Goal: Task Accomplishment & Management: Use online tool/utility

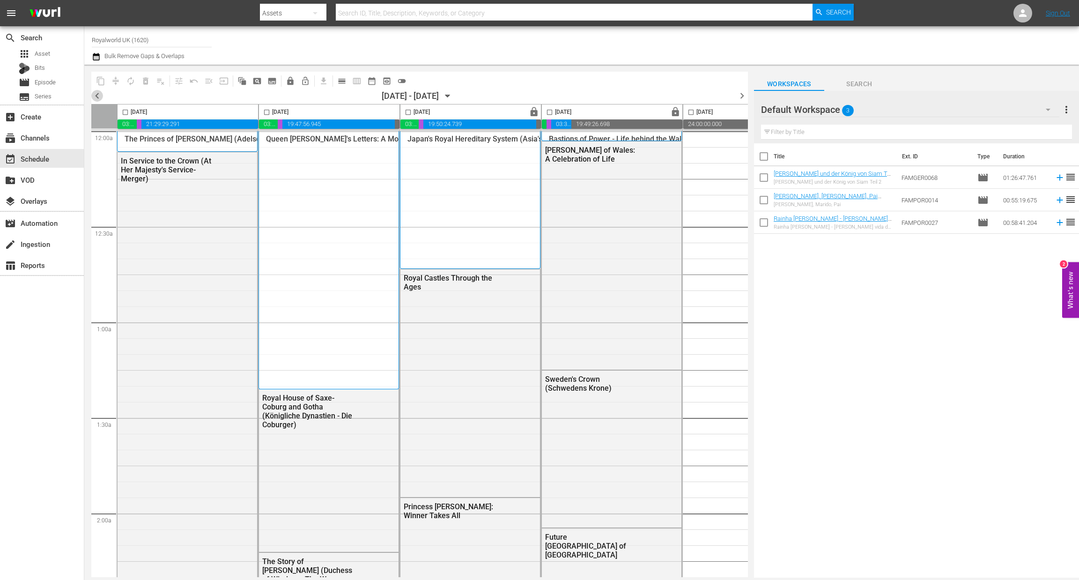
click at [95, 94] on span "chevron_left" at bounding box center [97, 96] width 12 height 12
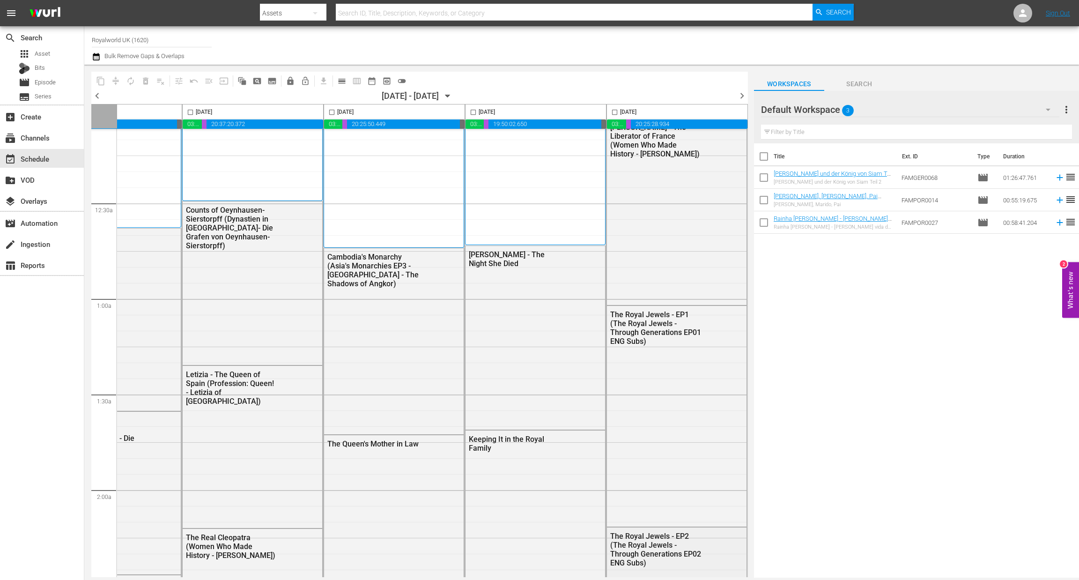
scroll to position [0, 363]
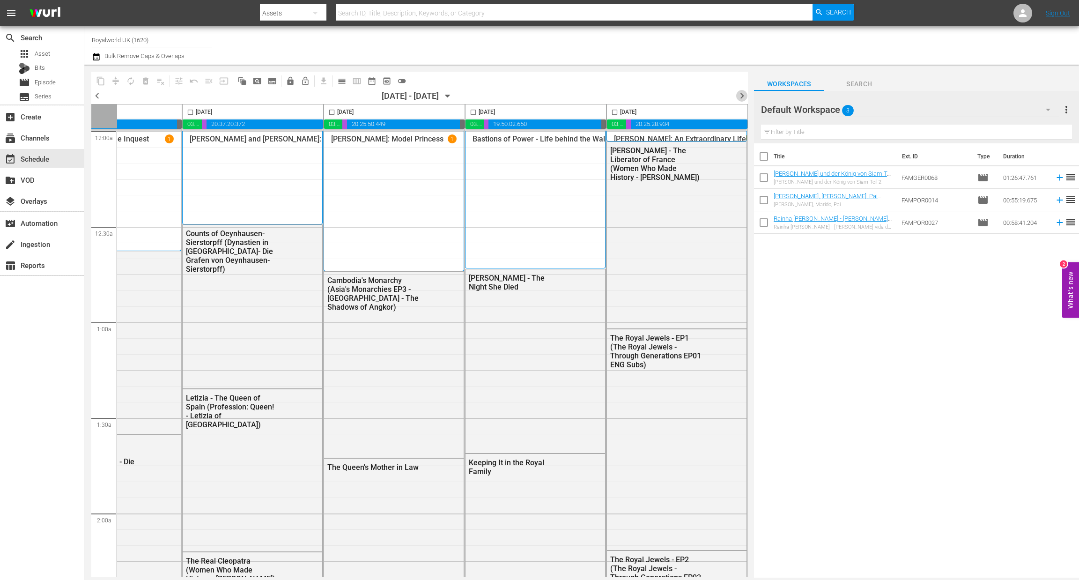
click at [738, 94] on span "chevron_right" at bounding box center [742, 96] width 12 height 12
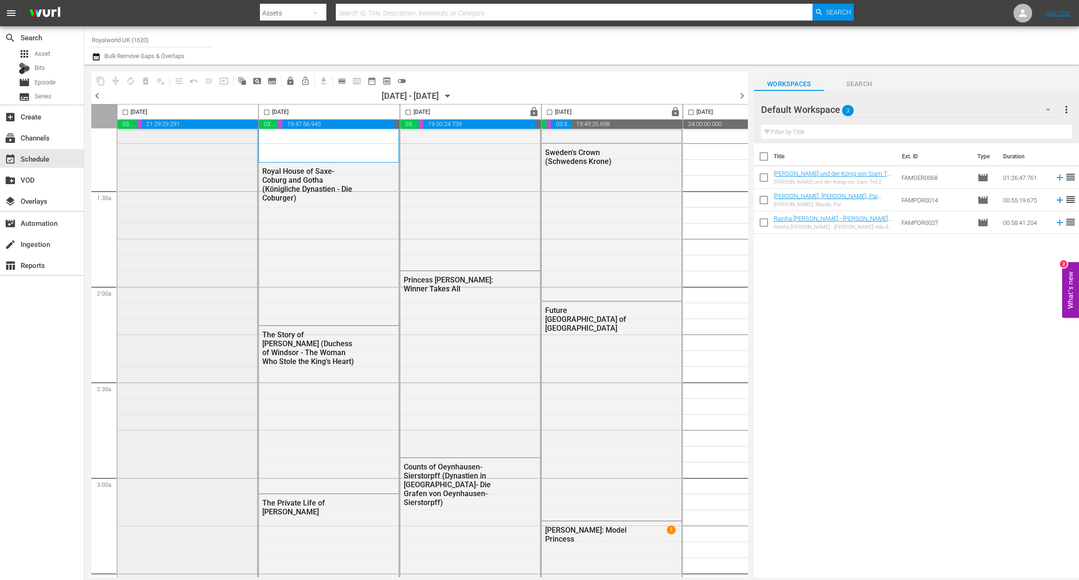
scroll to position [210, 0]
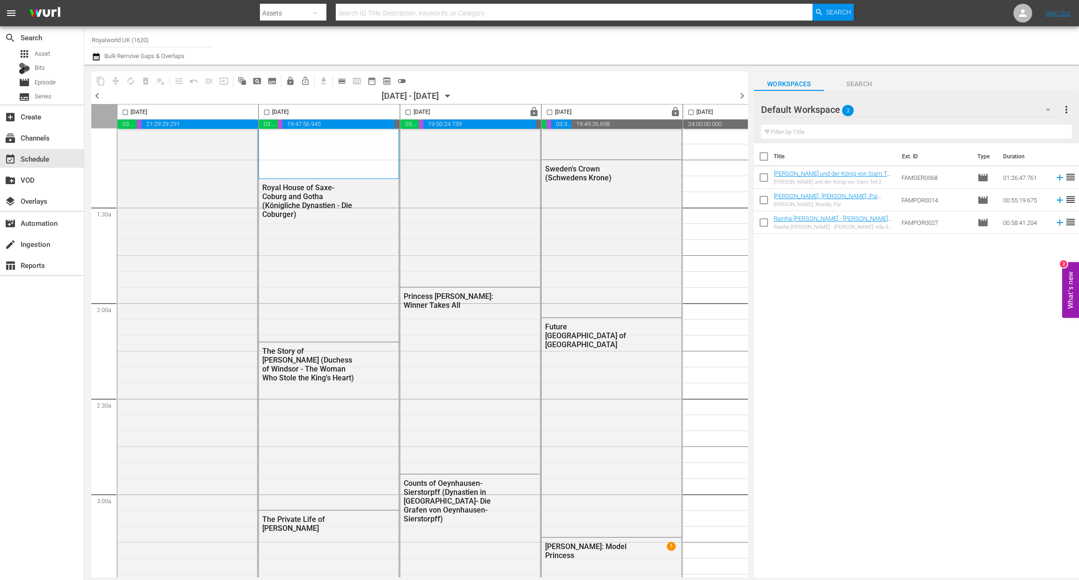
click at [94, 96] on span "chevron_left" at bounding box center [97, 96] width 12 height 12
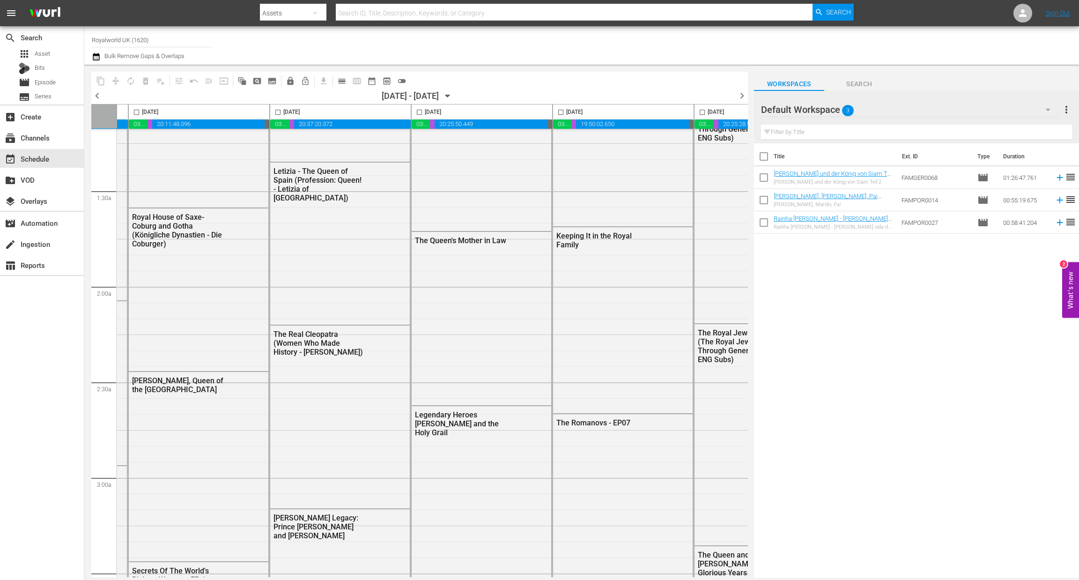
scroll to position [227, 363]
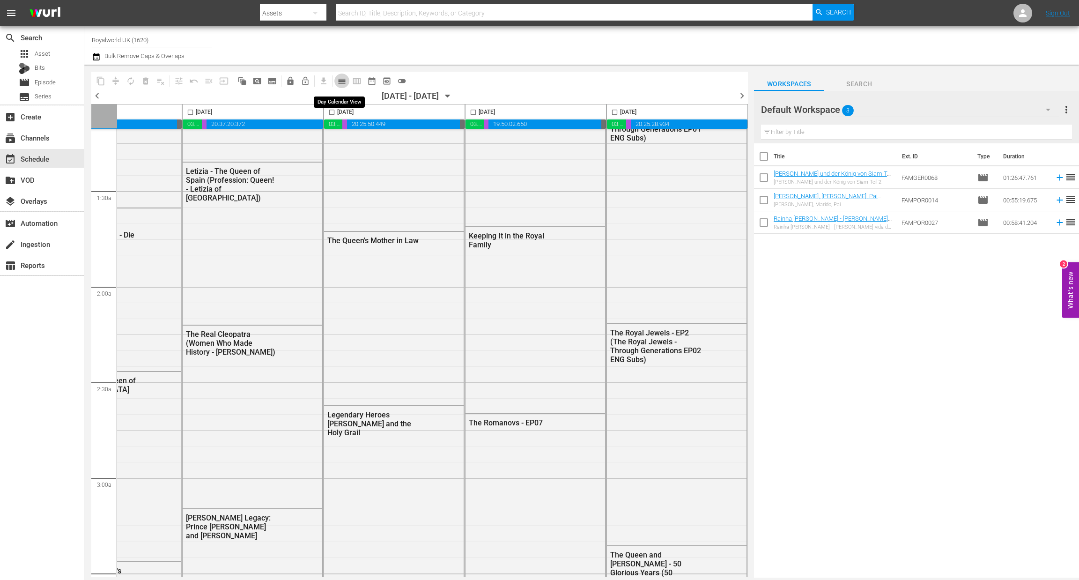
click at [338, 82] on span "calendar_view_day_outlined" at bounding box center [341, 80] width 9 height 9
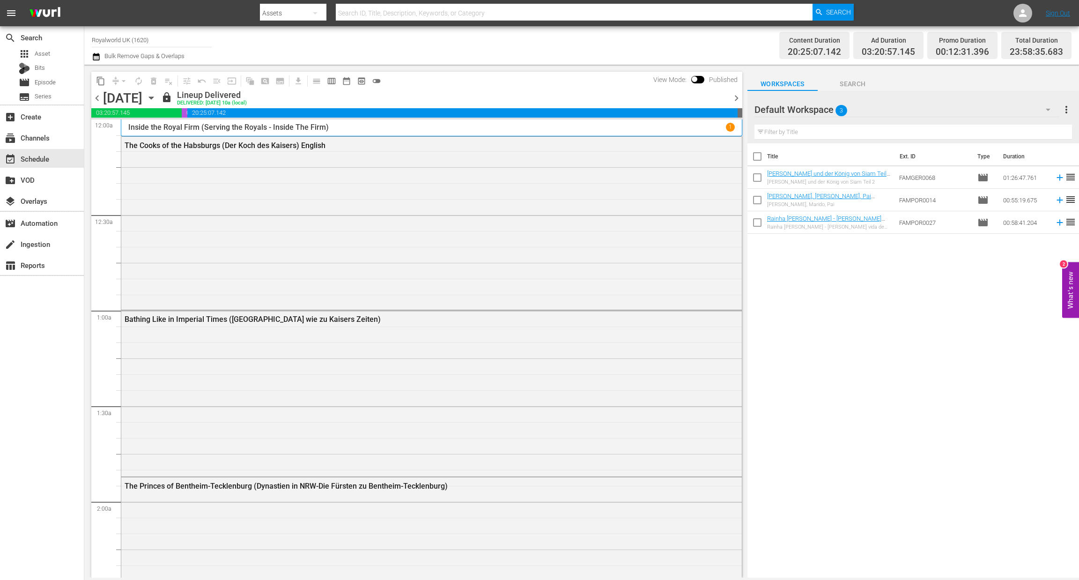
click at [739, 96] on span "chevron_right" at bounding box center [737, 98] width 12 height 12
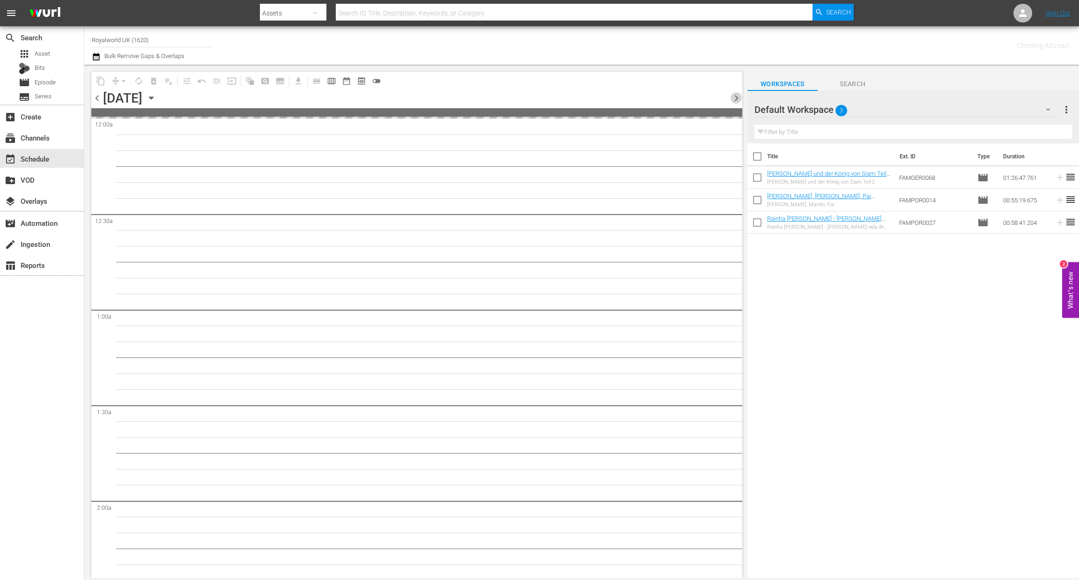
click at [739, 96] on span "chevron_right" at bounding box center [737, 98] width 12 height 12
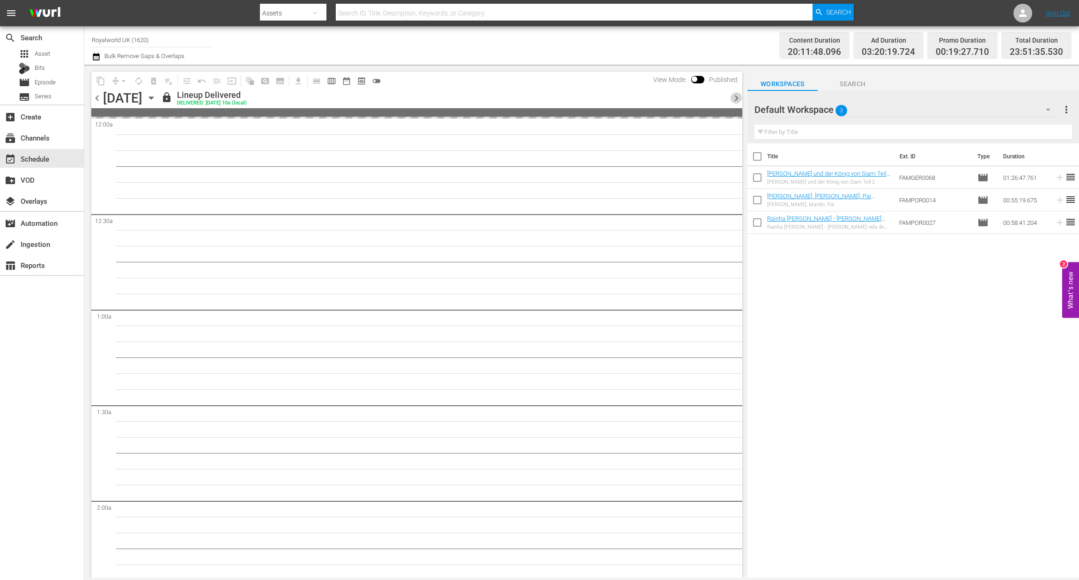
click at [738, 96] on span "chevron_right" at bounding box center [737, 98] width 12 height 12
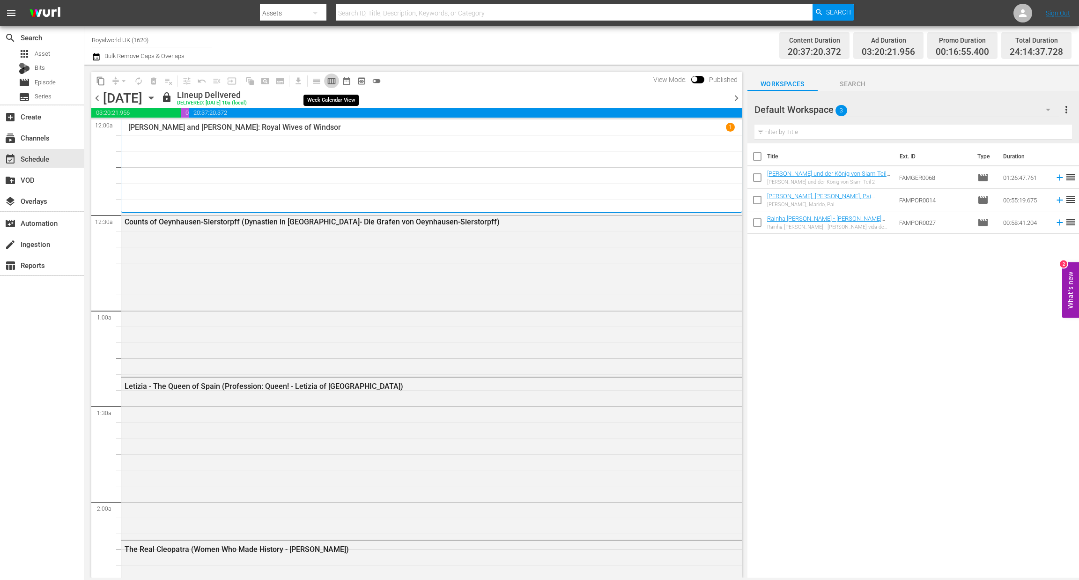
click at [331, 80] on span "calendar_view_week_outlined" at bounding box center [331, 80] width 9 height 9
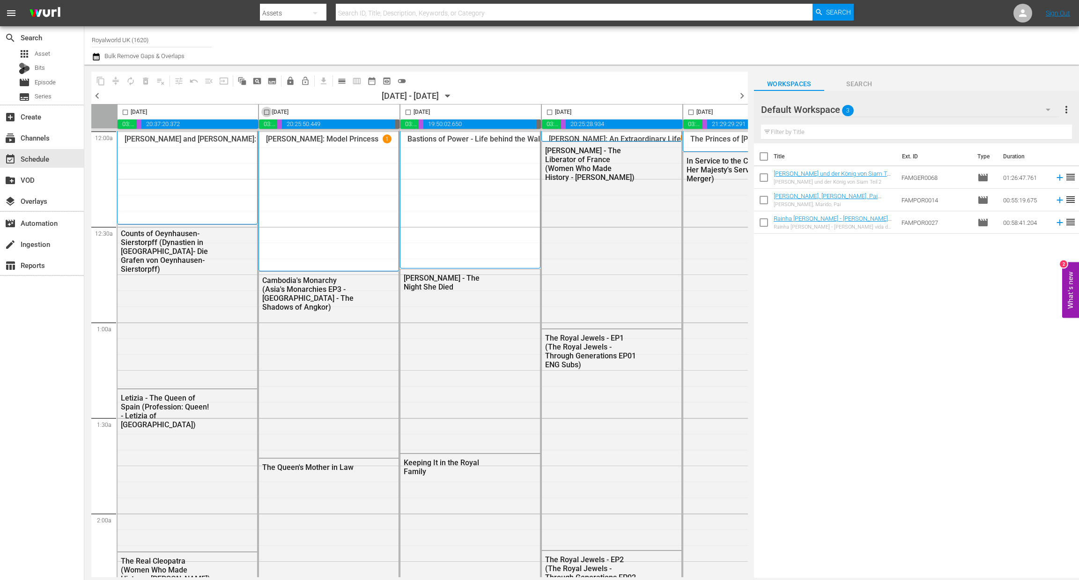
click at [265, 112] on input "checkbox" at bounding box center [266, 114] width 11 height 11
checkbox input "true"
click at [95, 79] on button "content_copy" at bounding box center [100, 81] width 15 height 15
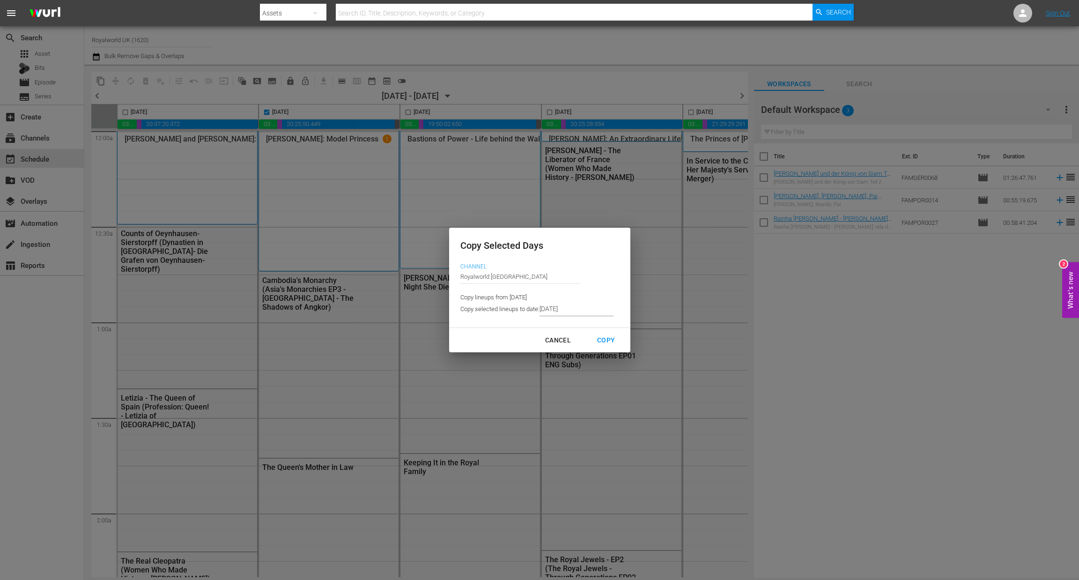
click at [574, 313] on input "[DATE]" at bounding box center [576, 309] width 74 height 14
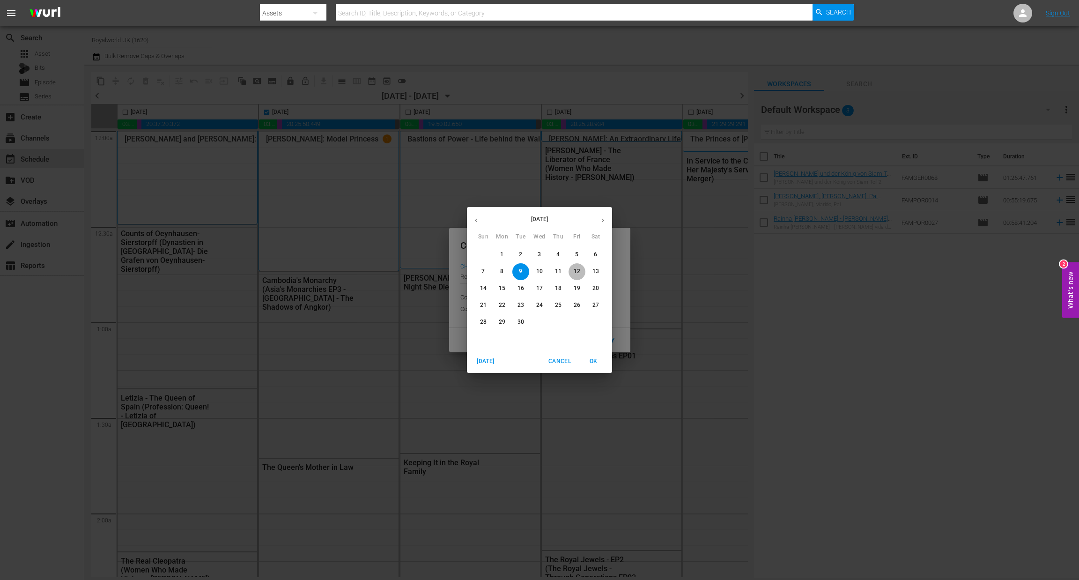
click at [569, 270] on span "12" at bounding box center [577, 271] width 17 height 8
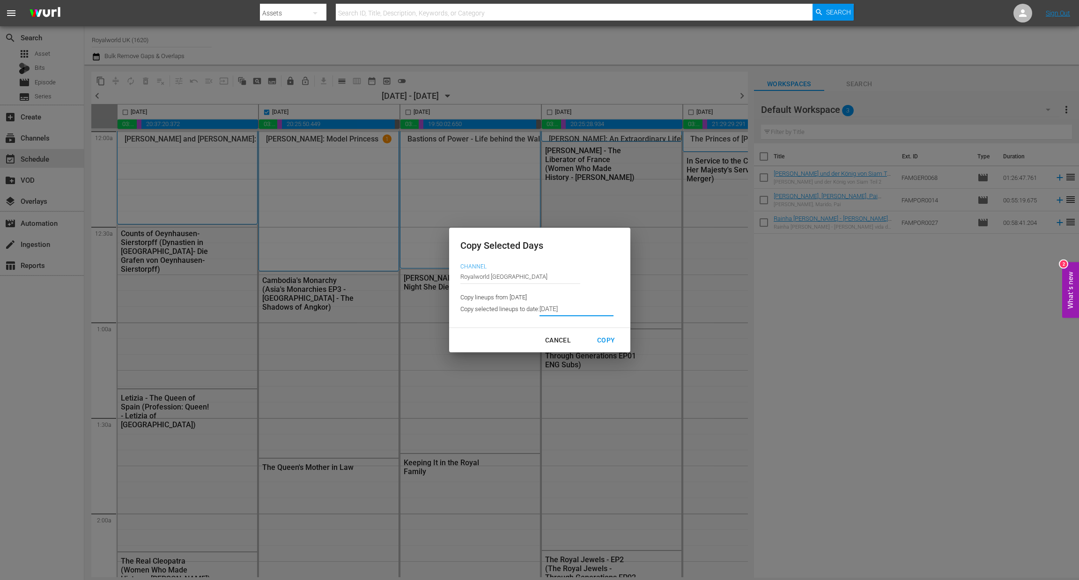
click at [605, 344] on div "Copy" at bounding box center [606, 340] width 33 height 12
type input "[DATE]"
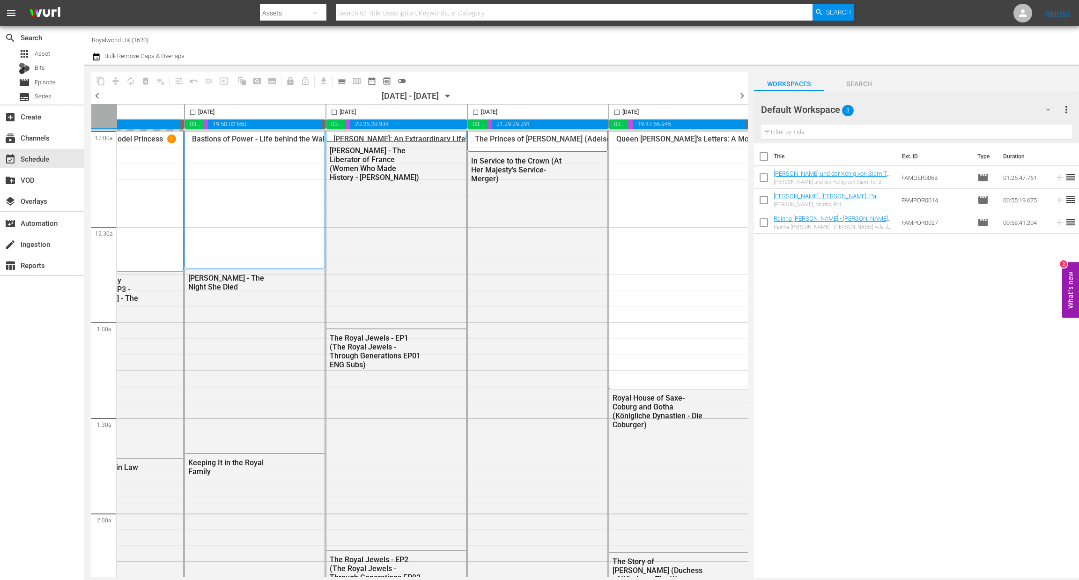
scroll to position [0, 363]
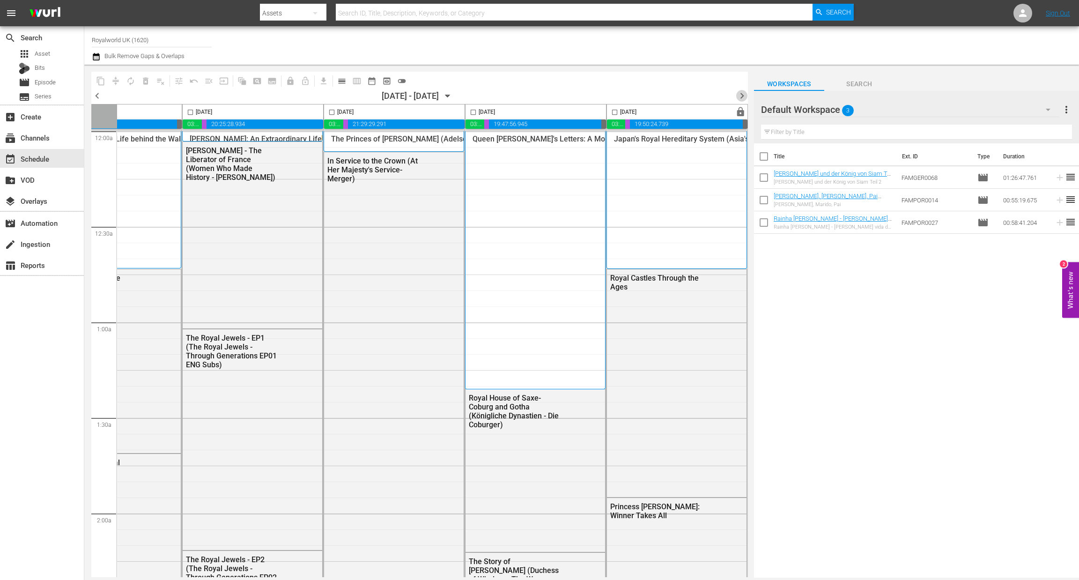
click at [740, 99] on span "chevron_right" at bounding box center [742, 96] width 12 height 12
checkbox input "false"
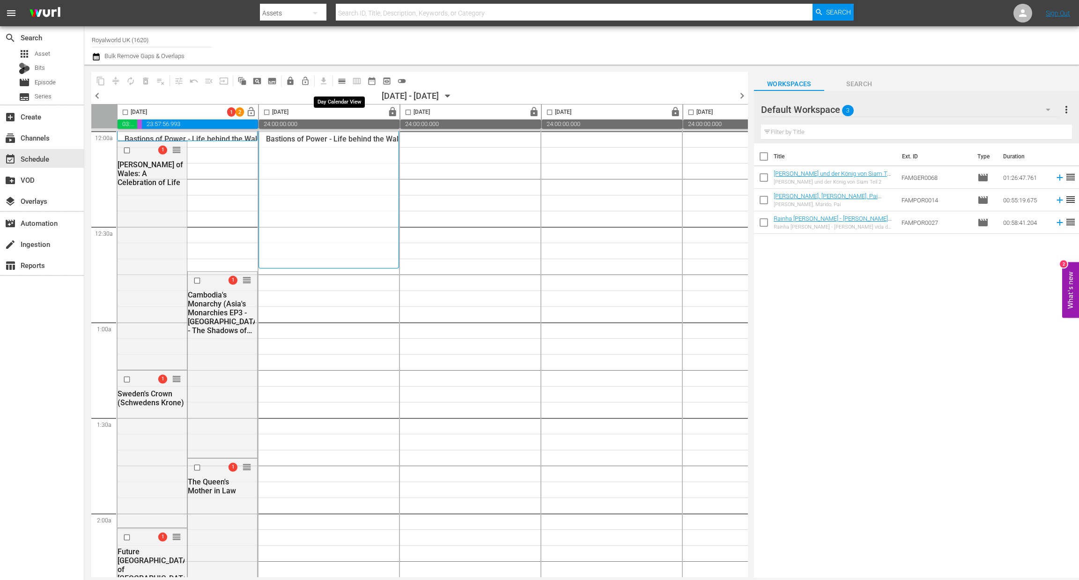
click at [345, 79] on span "calendar_view_day_outlined" at bounding box center [341, 80] width 9 height 9
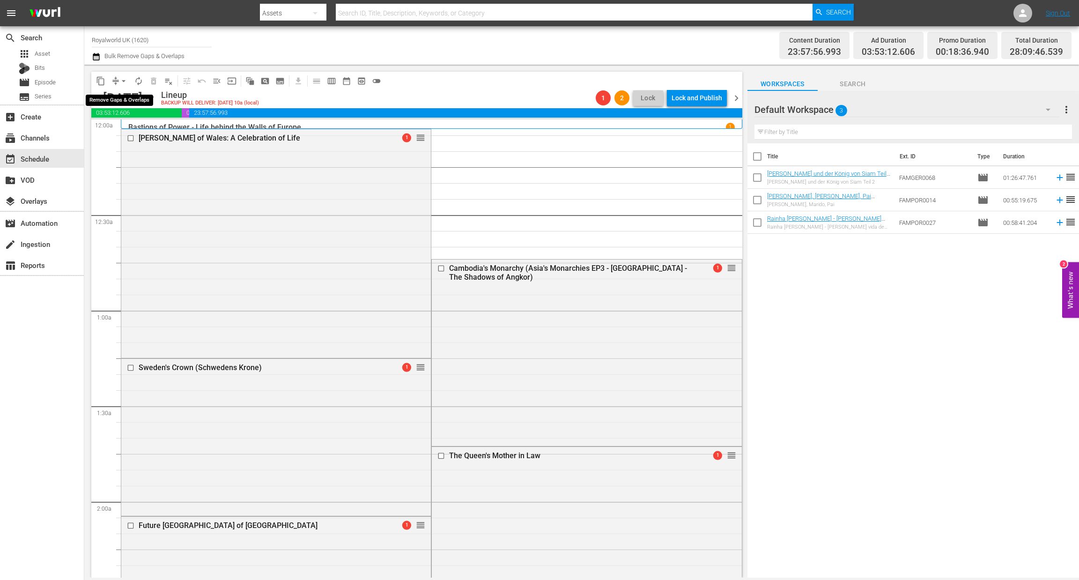
click at [125, 86] on button "arrow_drop_down" at bounding box center [123, 81] width 15 height 15
click at [133, 132] on li "Align to End of Previous Day" at bounding box center [124, 130] width 98 height 15
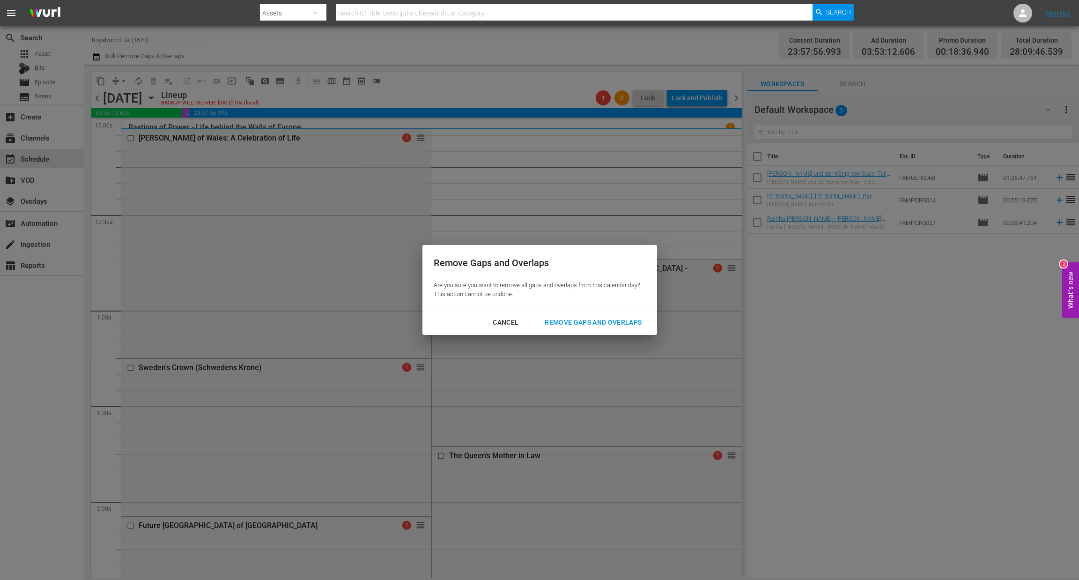
click at [565, 325] on div "Remove Gaps and Overlaps" at bounding box center [593, 323] width 112 height 12
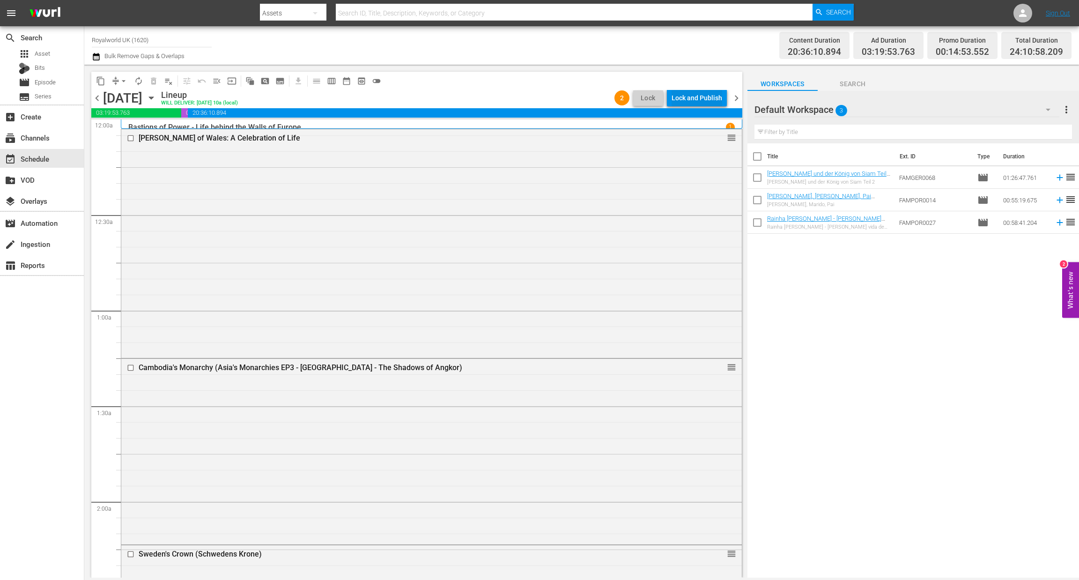
click at [707, 96] on div "Lock and Publish" at bounding box center [697, 97] width 51 height 17
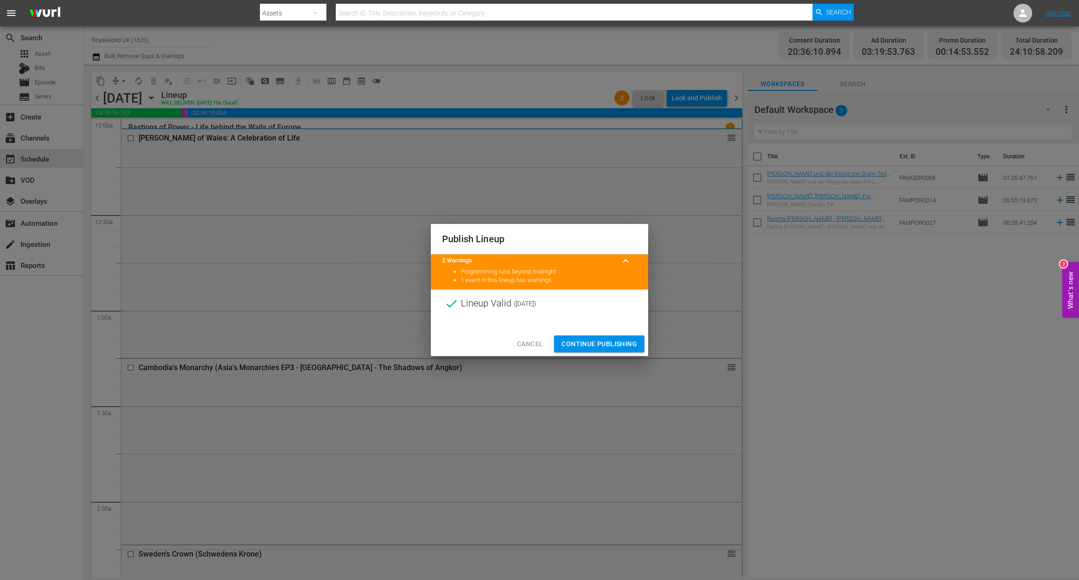
click at [599, 347] on span "Continue Publishing" at bounding box center [599, 344] width 75 height 12
